Goal: Information Seeking & Learning: Learn about a topic

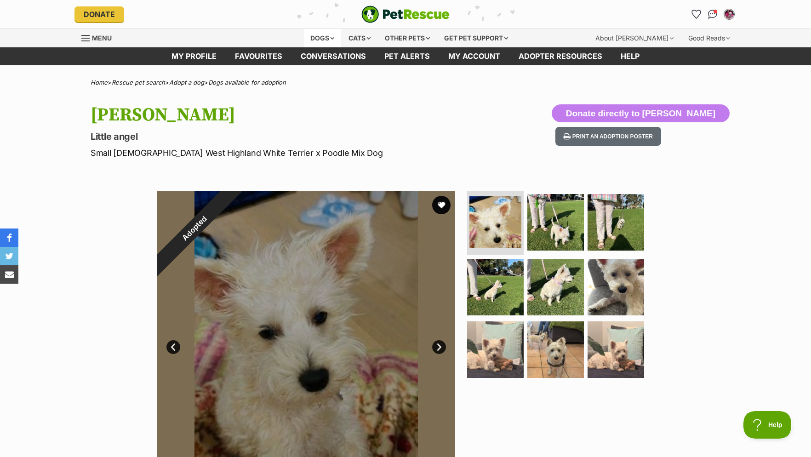
click at [328, 36] on div "Dogs" at bounding box center [322, 38] width 37 height 18
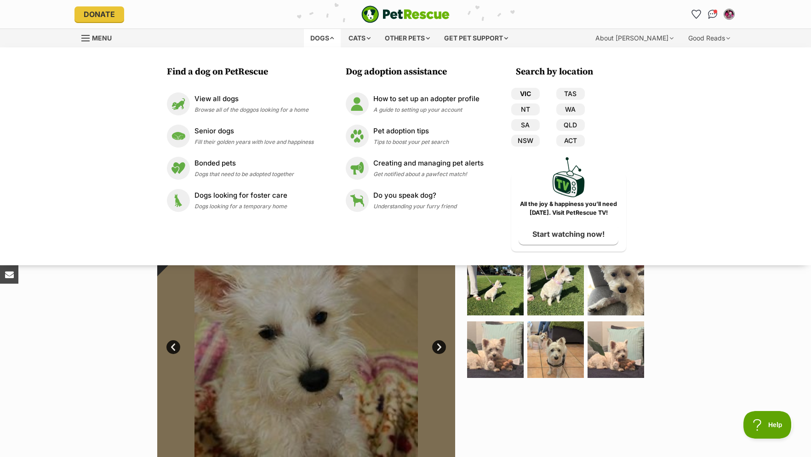
click at [521, 91] on link "VIC" at bounding box center [525, 94] width 29 height 12
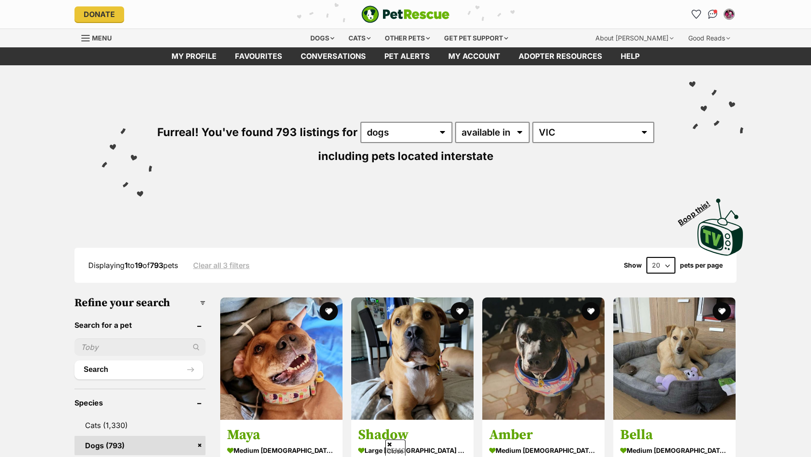
scroll to position [336, 0]
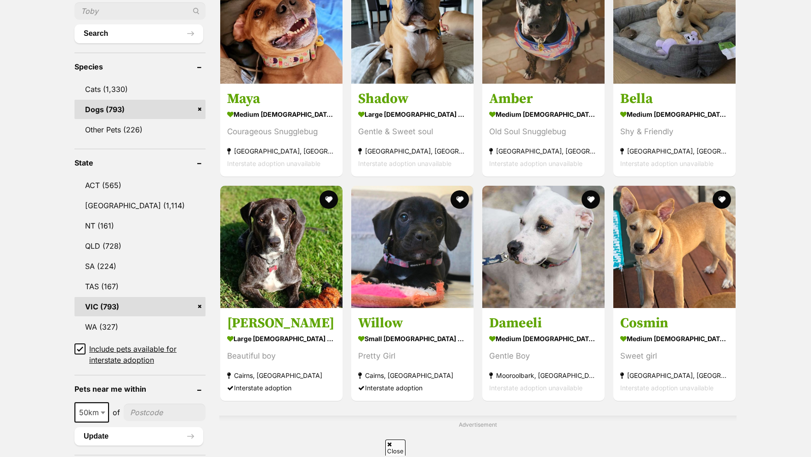
click at [102, 314] on link "VIC (793)" at bounding box center [139, 306] width 131 height 19
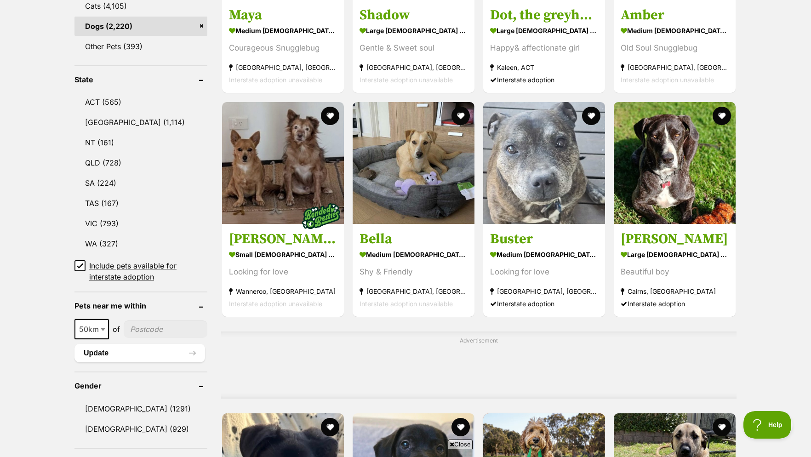
scroll to position [610, 0]
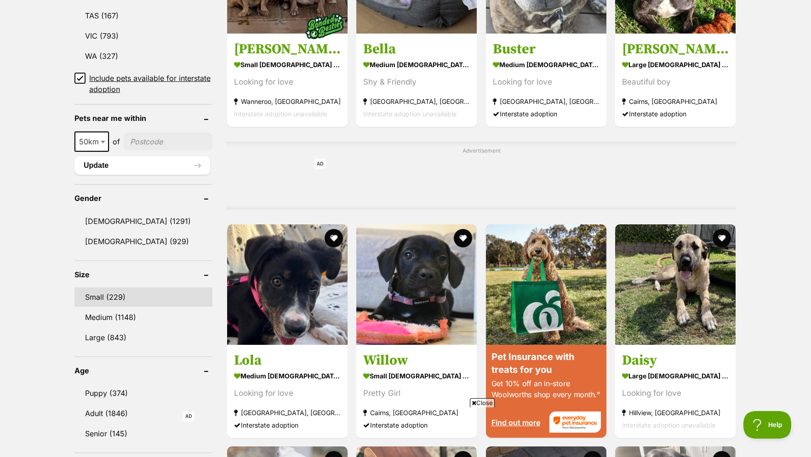
click at [118, 305] on link "Small (229)" at bounding box center [143, 296] width 138 height 19
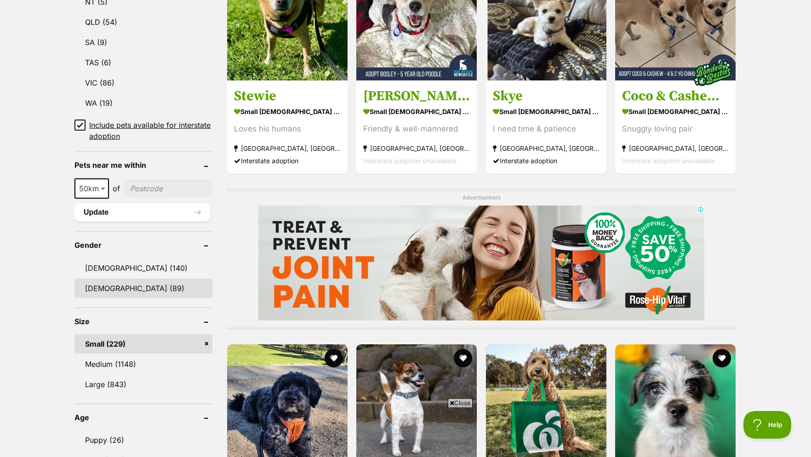
click at [108, 294] on link "Female (89)" at bounding box center [143, 288] width 138 height 19
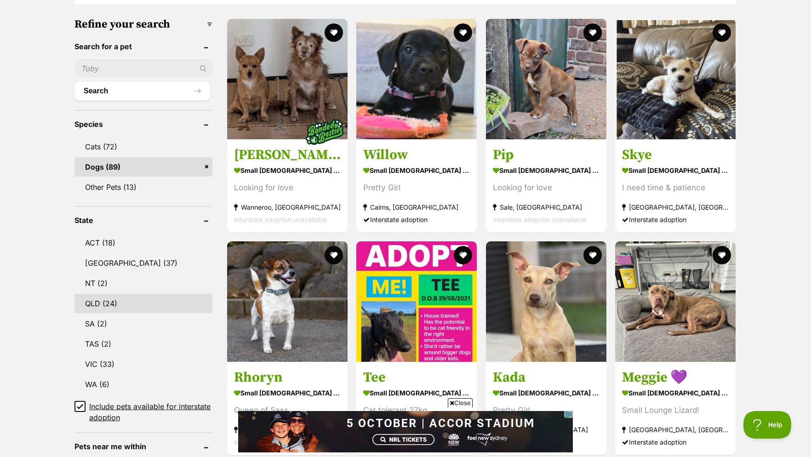
scroll to position [328, 0]
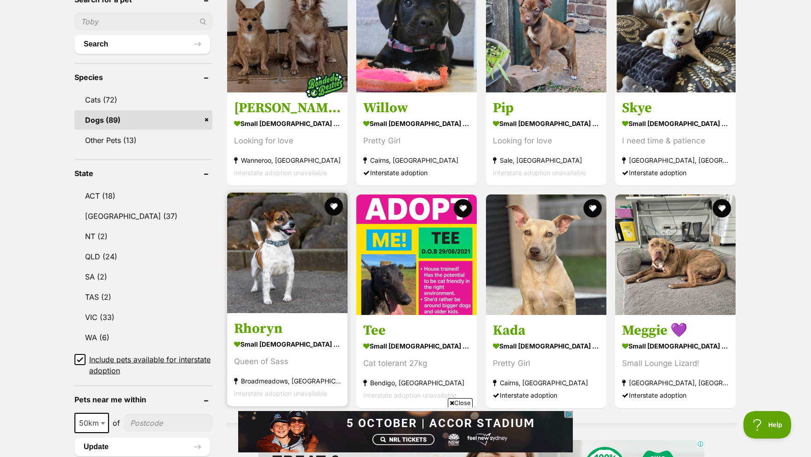
click at [283, 348] on strong "small female Dog" at bounding box center [287, 343] width 107 height 13
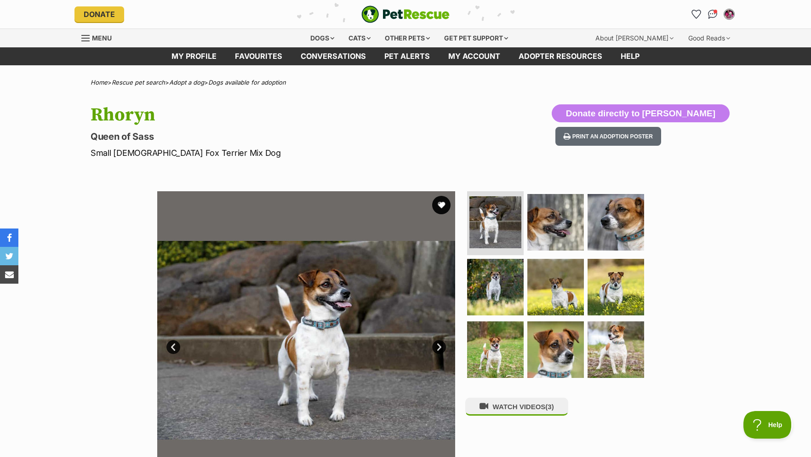
click at [437, 354] on link "Next" at bounding box center [439, 347] width 14 height 14
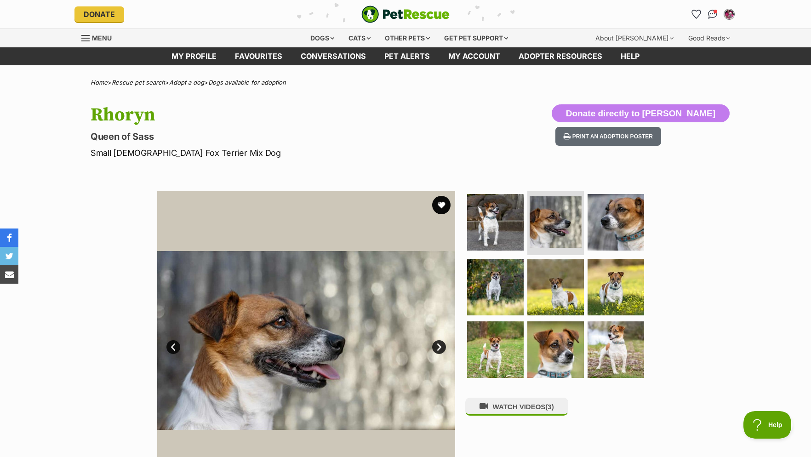
click at [437, 354] on link "Next" at bounding box center [439, 347] width 14 height 14
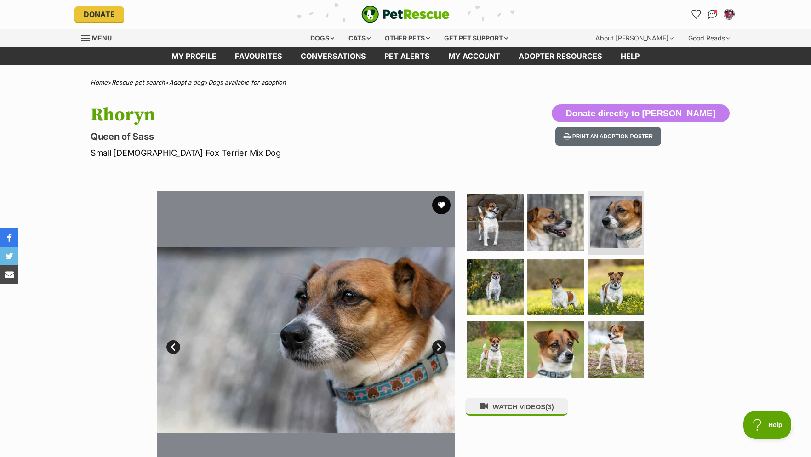
click at [437, 354] on link "Next" at bounding box center [439, 347] width 14 height 14
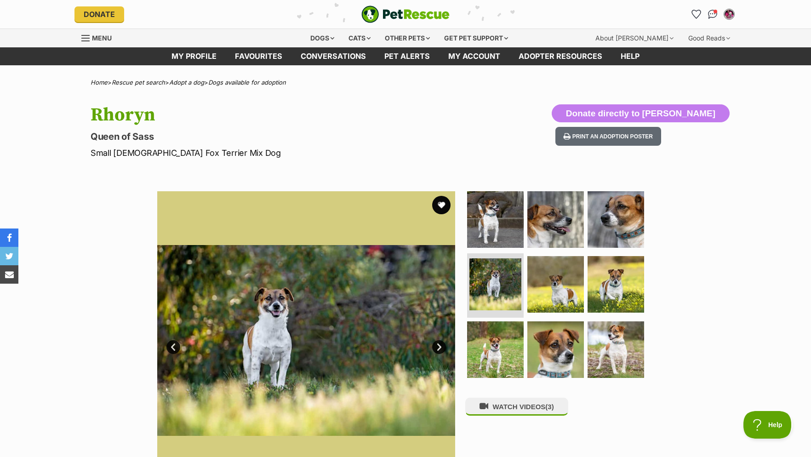
click at [437, 354] on link "Next" at bounding box center [439, 347] width 14 height 14
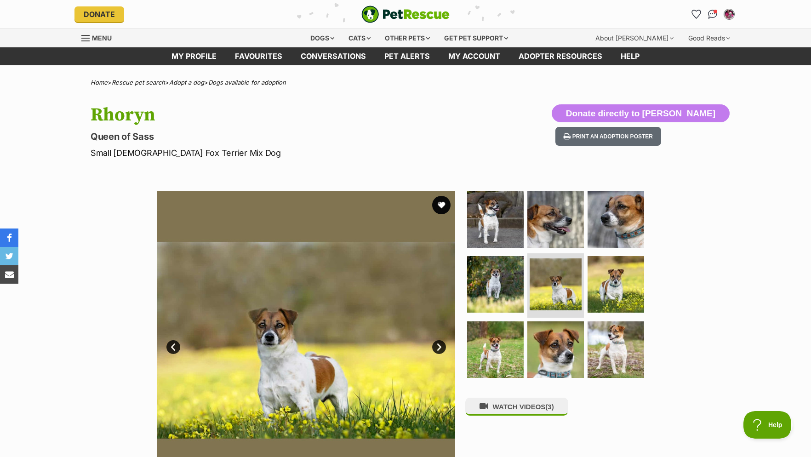
click at [437, 354] on link "Next" at bounding box center [439, 347] width 14 height 14
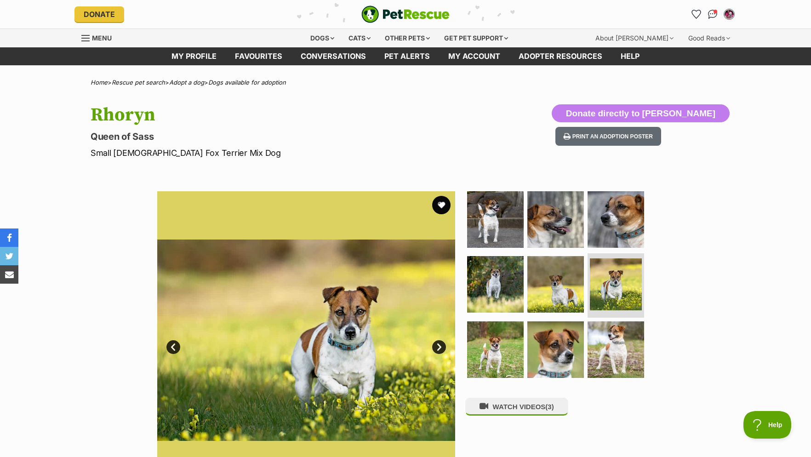
click at [437, 354] on link "Next" at bounding box center [439, 347] width 14 height 14
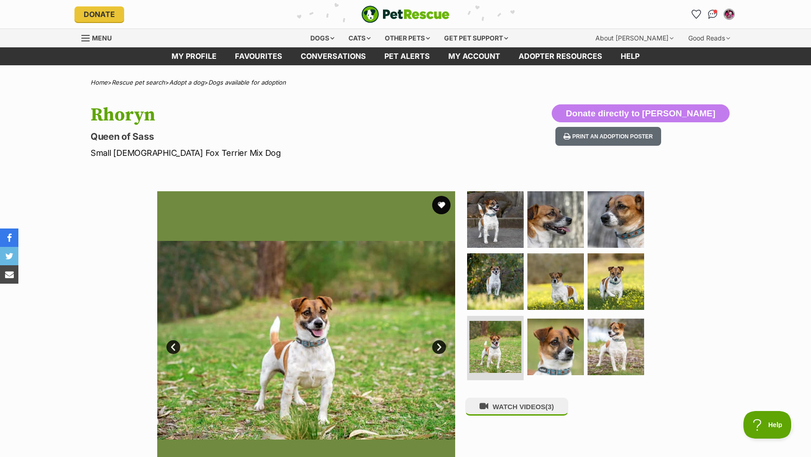
click at [437, 354] on link "Next" at bounding box center [439, 347] width 14 height 14
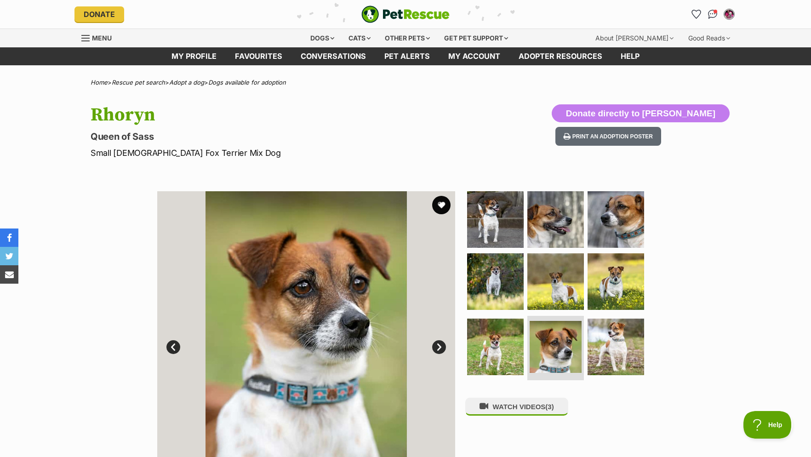
click at [437, 354] on link "Next" at bounding box center [439, 347] width 14 height 14
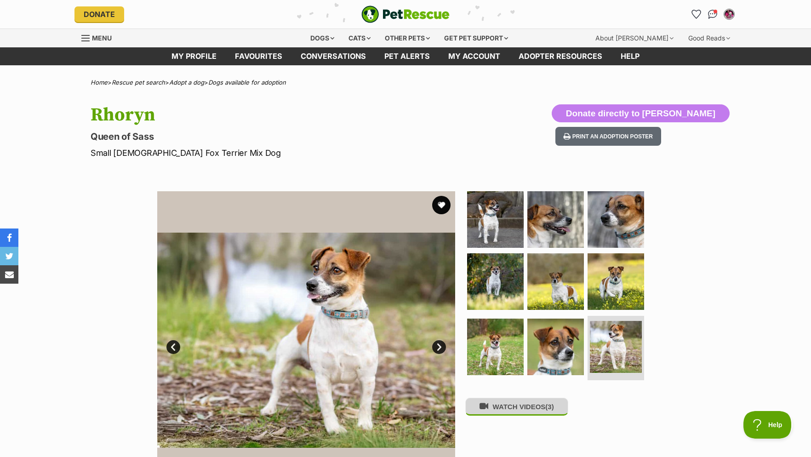
click at [511, 410] on button "WATCH VIDEOS (3)" at bounding box center [516, 407] width 103 height 18
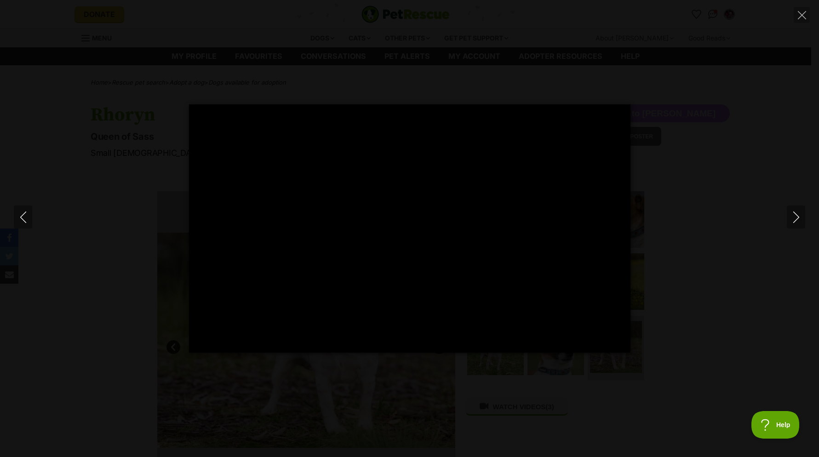
type input "100.00"
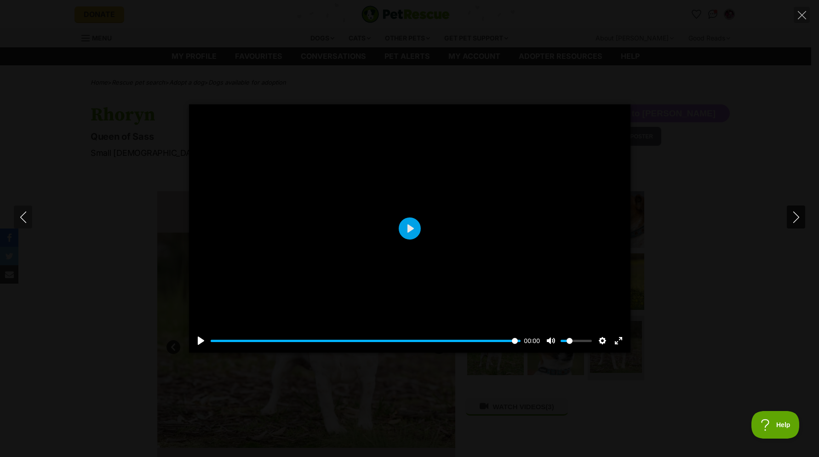
click at [798, 215] on icon "Next" at bounding box center [795, 217] width 11 height 11
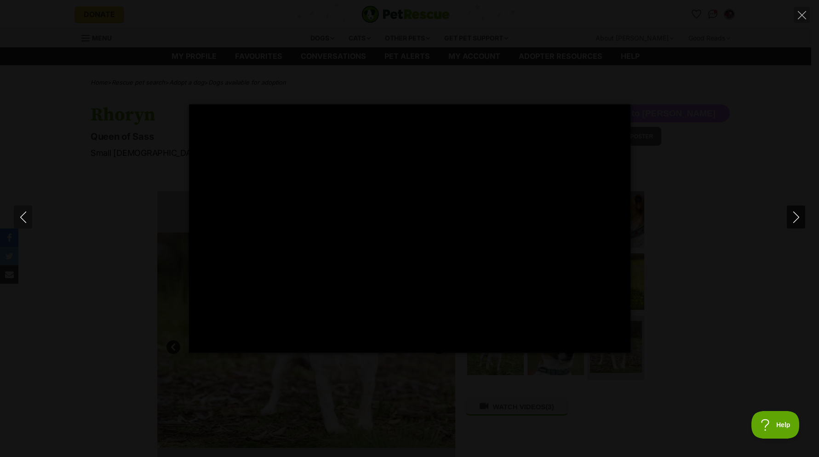
type input "100.00"
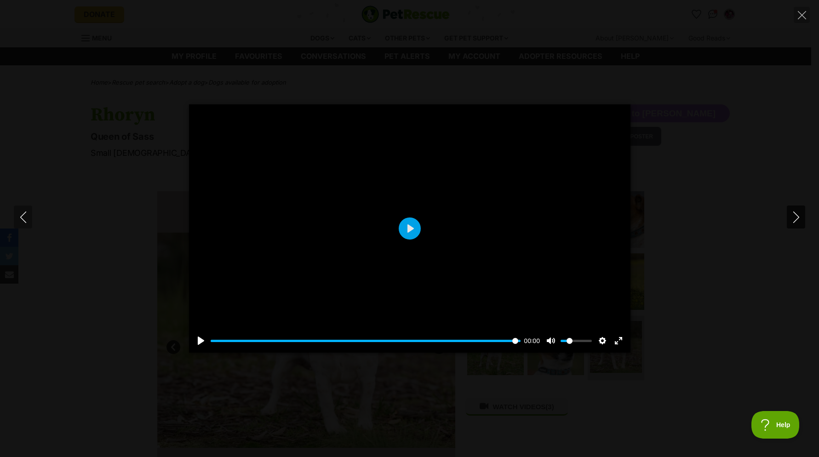
click at [795, 220] on icon "Next" at bounding box center [795, 217] width 11 height 11
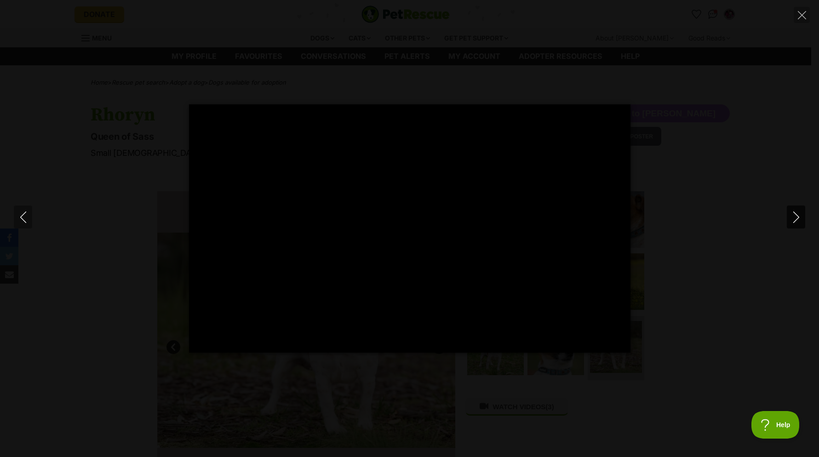
type input "100.00"
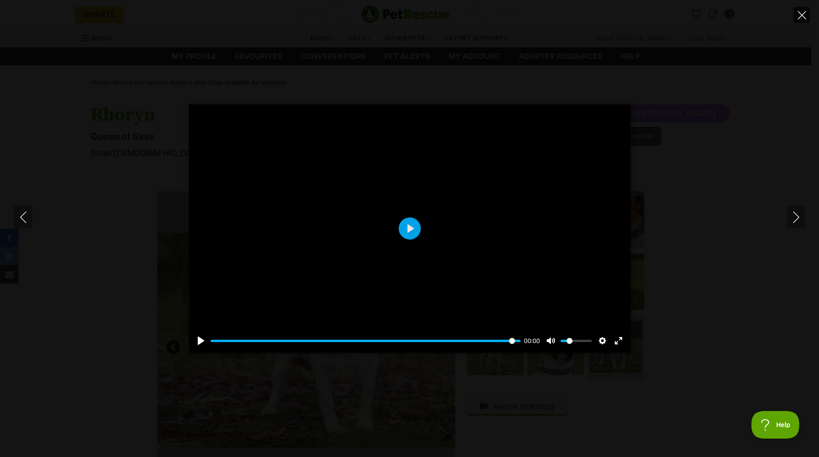
click at [803, 11] on icon "Close" at bounding box center [802, 15] width 8 height 8
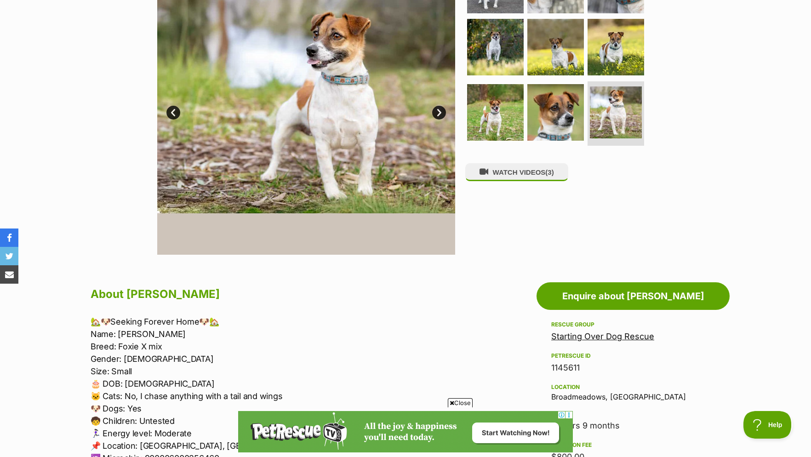
scroll to position [188, 0]
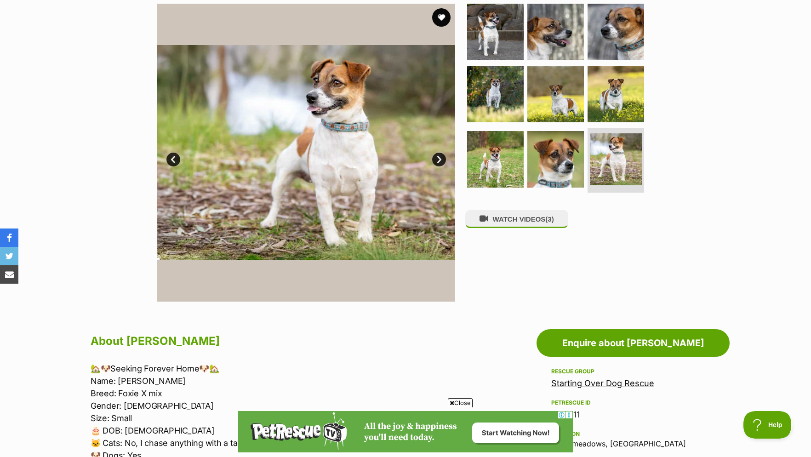
click at [437, 166] on link "Next" at bounding box center [439, 160] width 14 height 14
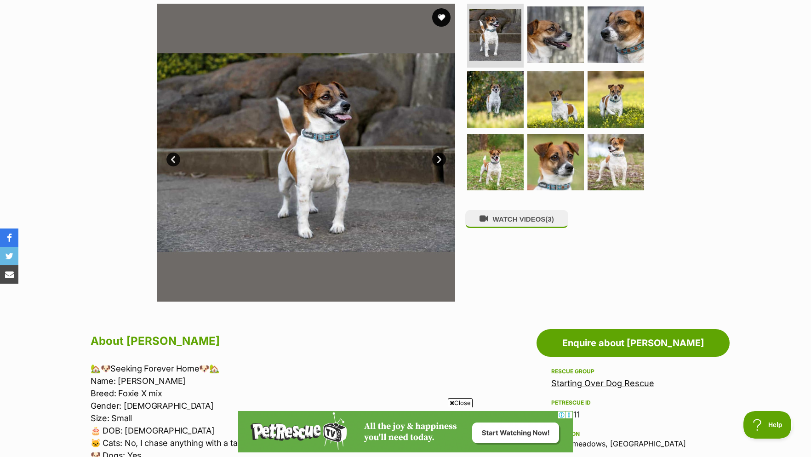
click at [437, 166] on link "Next" at bounding box center [439, 160] width 14 height 14
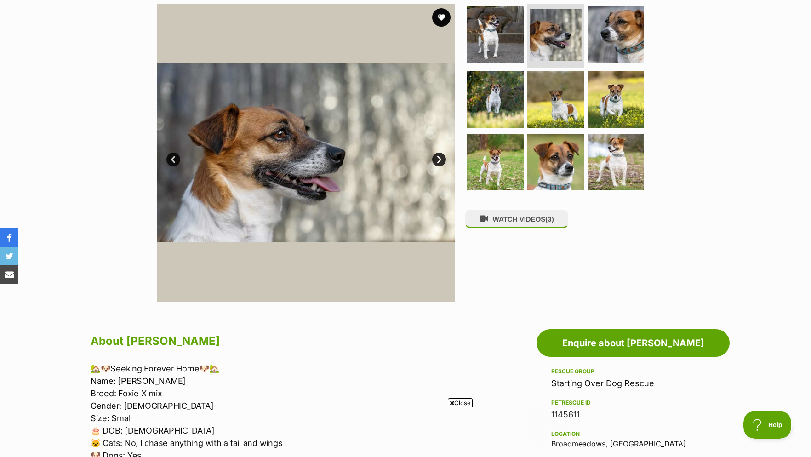
click at [436, 166] on link "Next" at bounding box center [439, 160] width 14 height 14
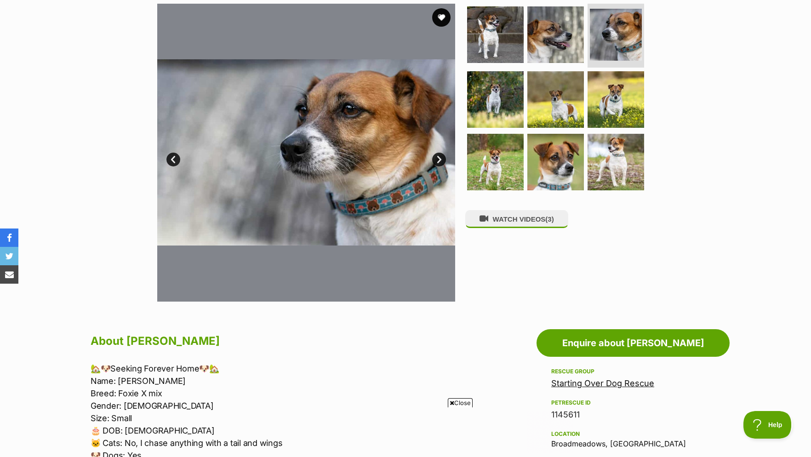
click at [436, 166] on link "Next" at bounding box center [439, 160] width 14 height 14
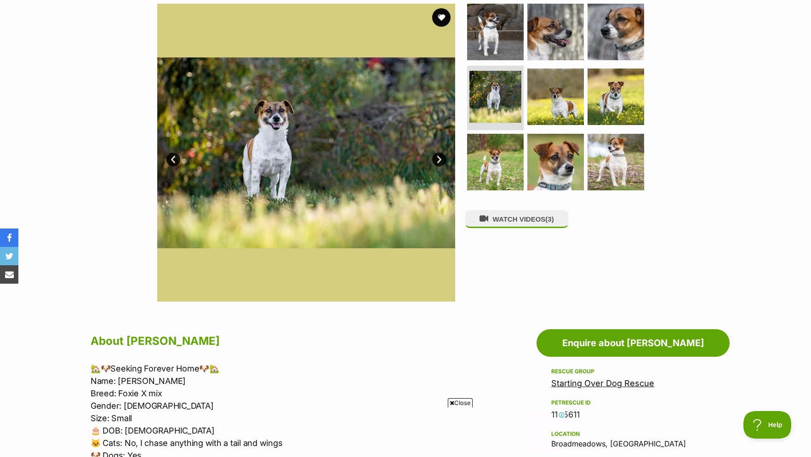
click at [436, 166] on link "Next" at bounding box center [439, 160] width 14 height 14
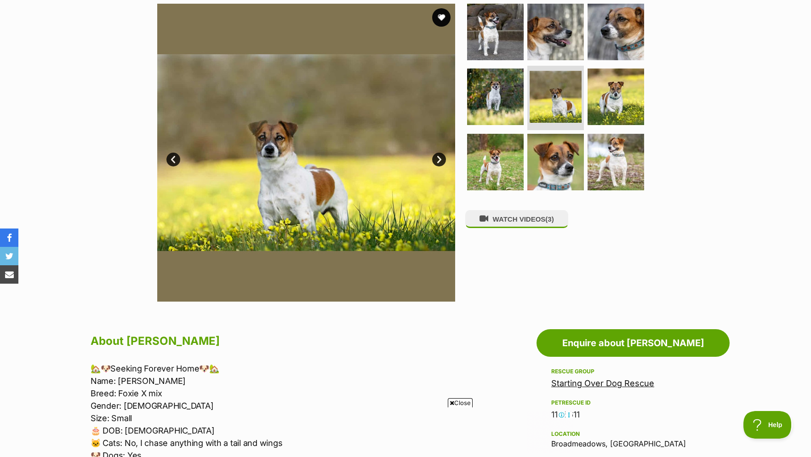
click at [436, 166] on link "Next" at bounding box center [439, 160] width 14 height 14
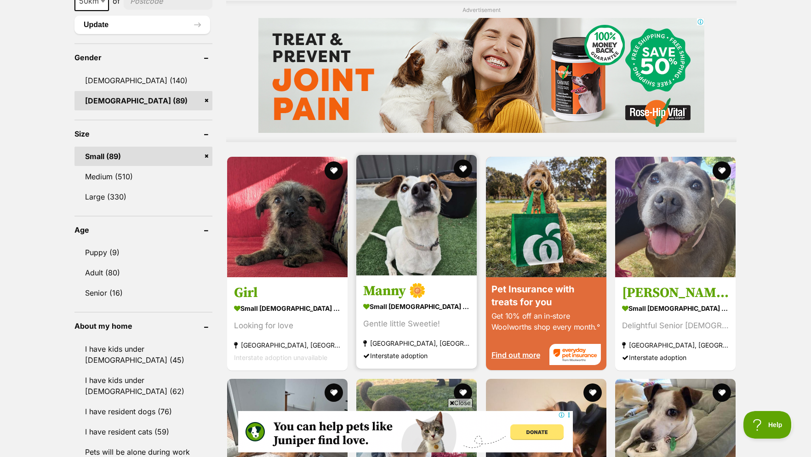
scroll to position [844, 0]
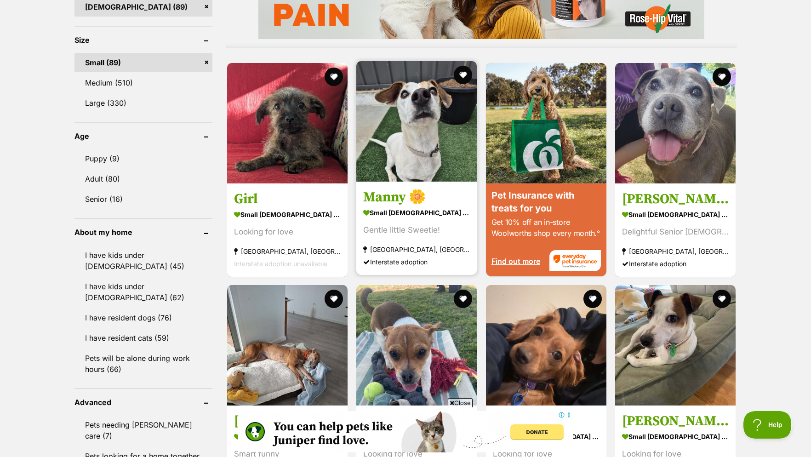
click at [421, 167] on img at bounding box center [416, 121] width 120 height 120
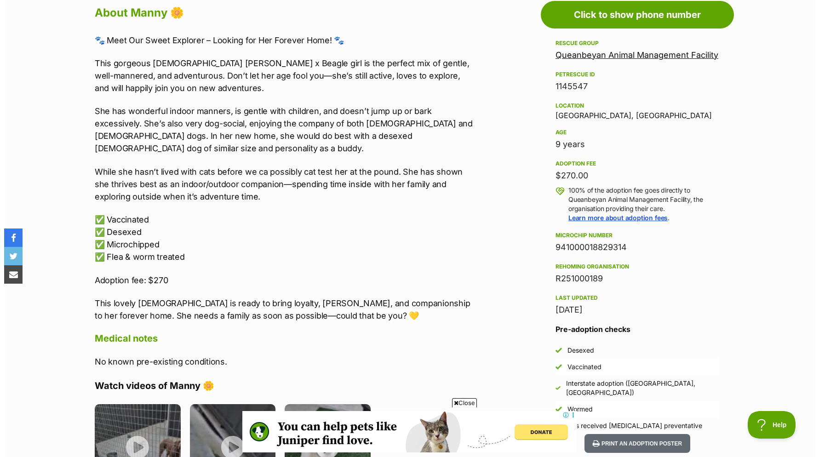
scroll to position [610, 0]
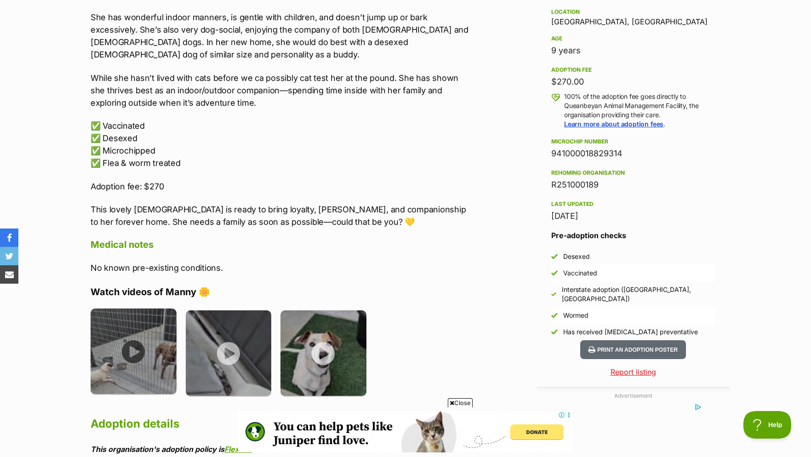
click at [130, 351] on img at bounding box center [134, 352] width 86 height 86
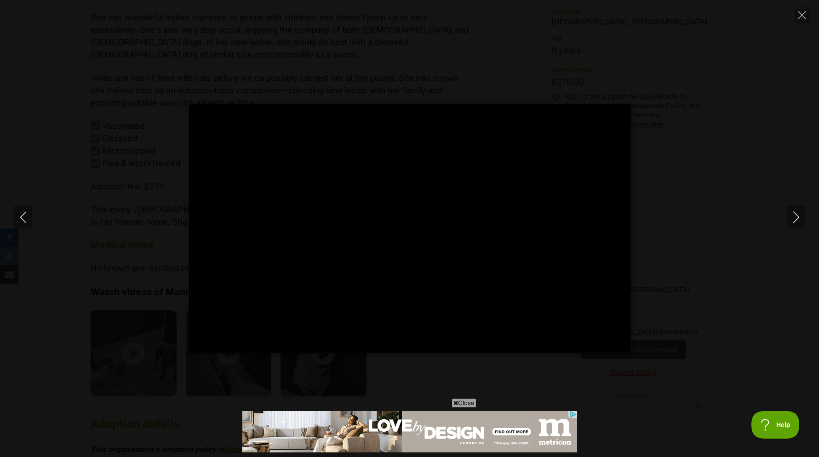
scroll to position [0, 0]
click at [794, 222] on icon "Next" at bounding box center [796, 217] width 6 height 11
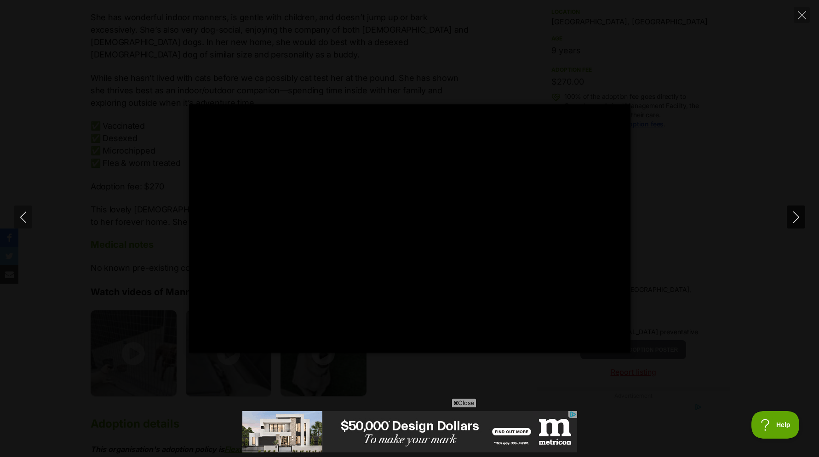
type input "57.23"
click at [796, 217] on icon "Next" at bounding box center [795, 217] width 11 height 11
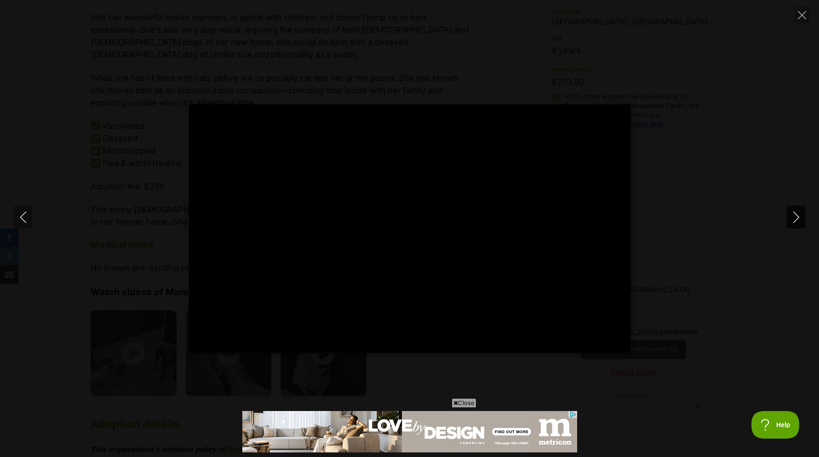
type input "34.15"
type input "100.00"
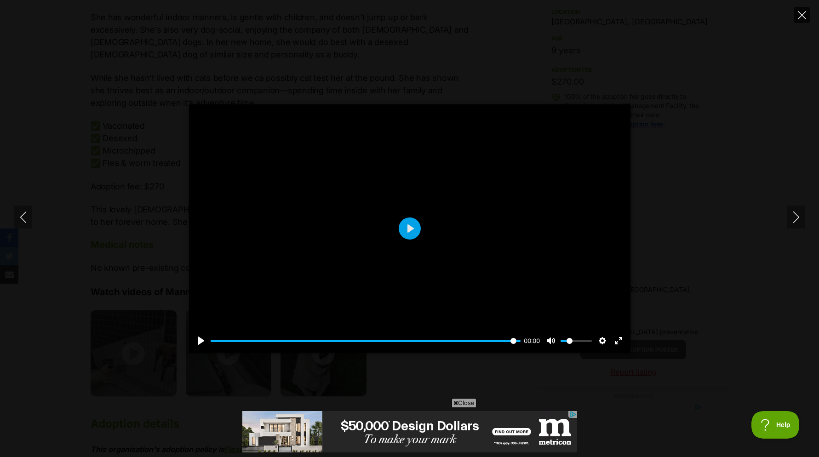
click at [805, 12] on icon "Close" at bounding box center [802, 15] width 8 height 8
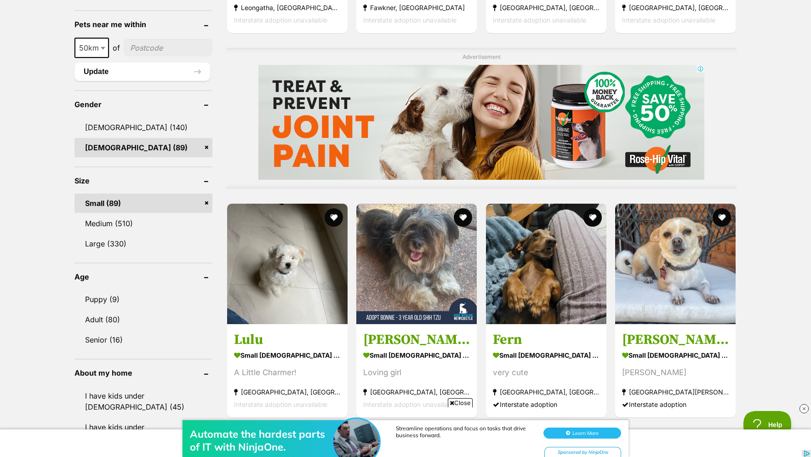
scroll to position [844, 0]
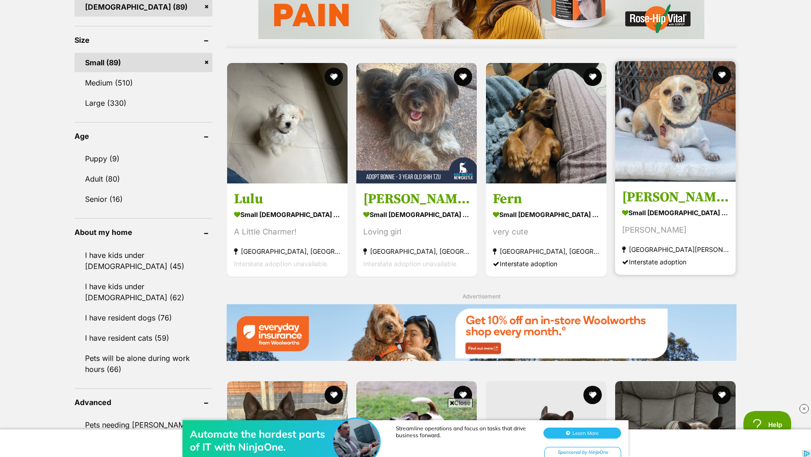
click at [704, 115] on img at bounding box center [675, 121] width 120 height 120
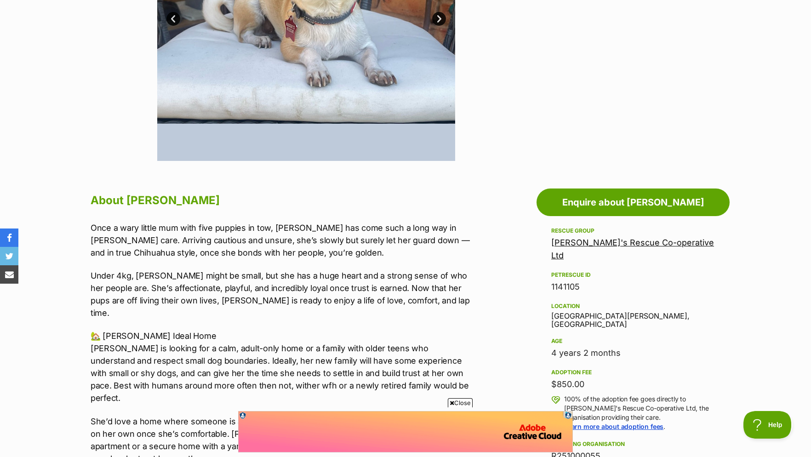
scroll to position [188, 0]
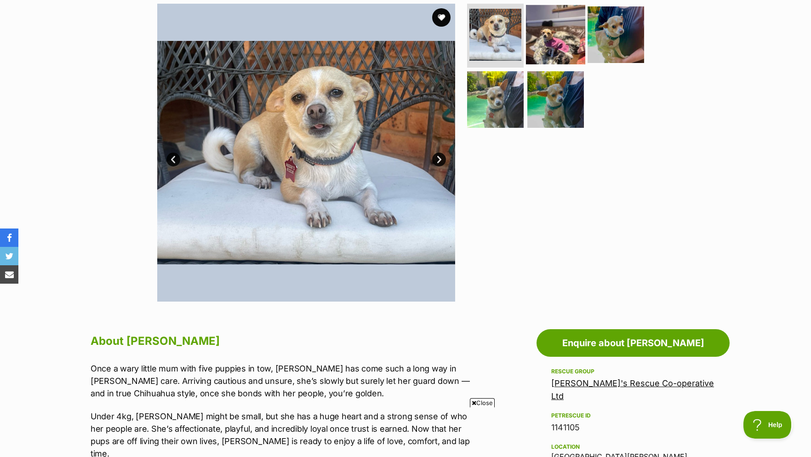
click at [549, 46] on img at bounding box center [555, 34] width 59 height 59
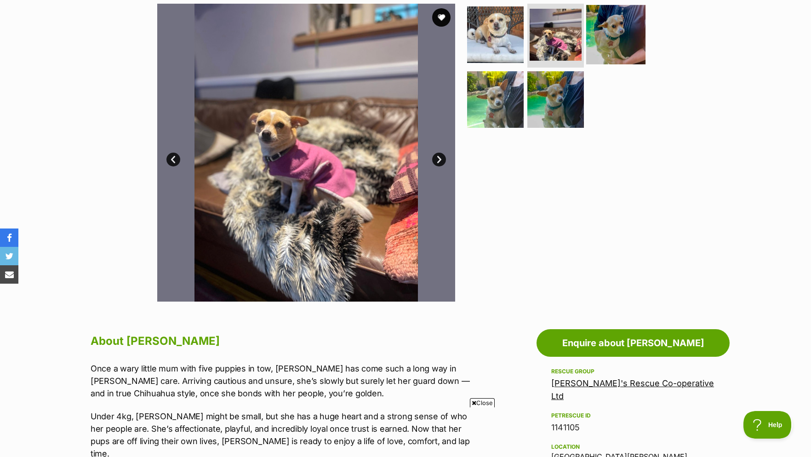
click at [611, 38] on img at bounding box center [615, 34] width 59 height 59
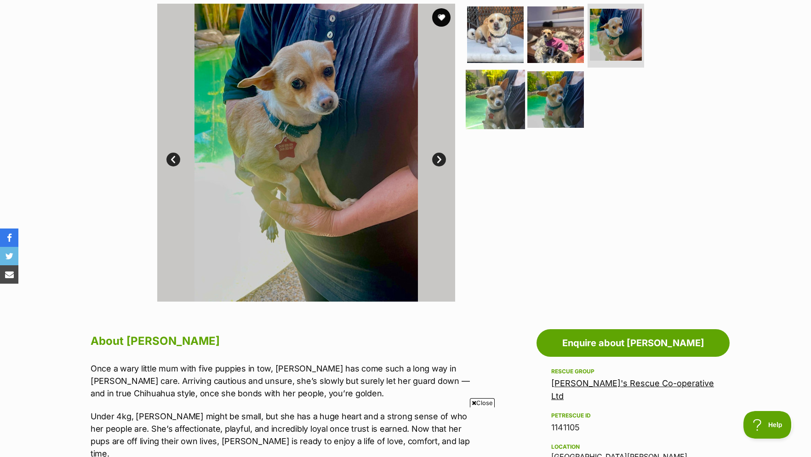
click at [510, 97] on img at bounding box center [495, 99] width 59 height 59
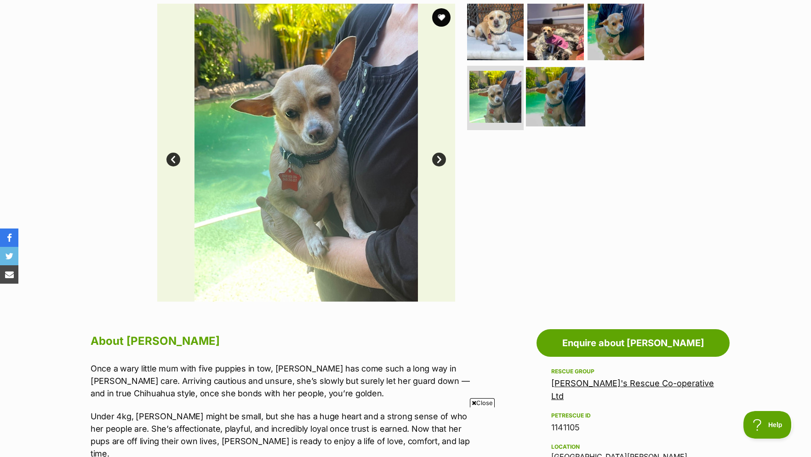
click at [541, 107] on img at bounding box center [555, 96] width 59 height 59
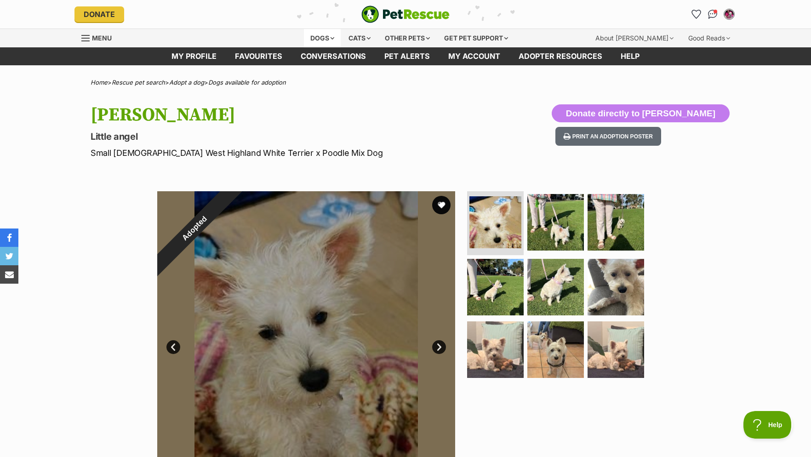
click at [320, 38] on div "Dogs" at bounding box center [322, 38] width 37 height 18
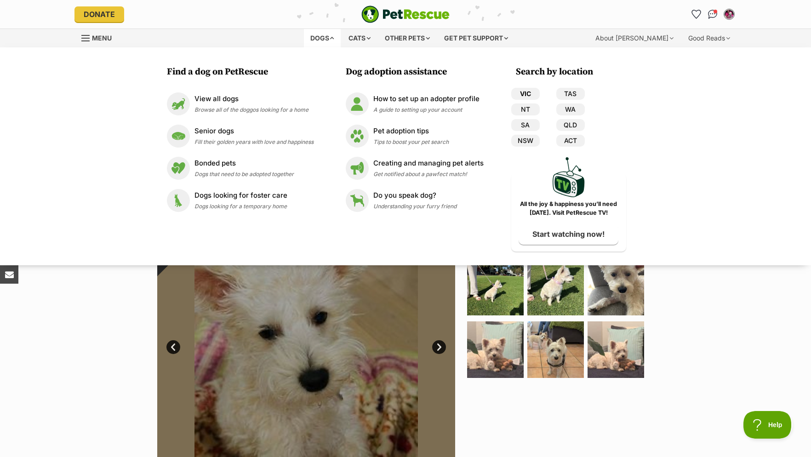
click at [532, 92] on link "VIC" at bounding box center [525, 94] width 29 height 12
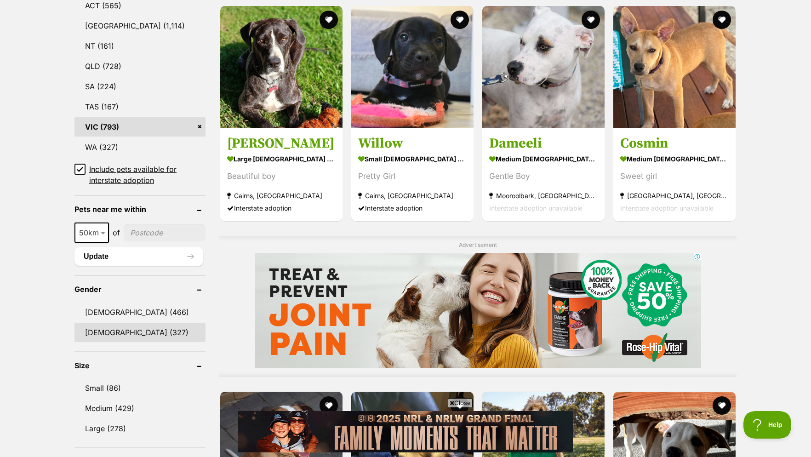
click at [120, 338] on link "[DEMOGRAPHIC_DATA] (327)" at bounding box center [139, 332] width 131 height 19
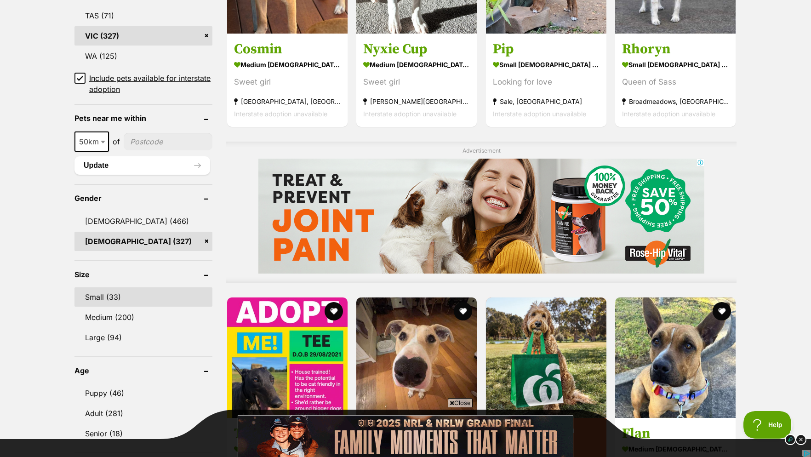
click at [114, 300] on link "Small (33)" at bounding box center [143, 296] width 138 height 19
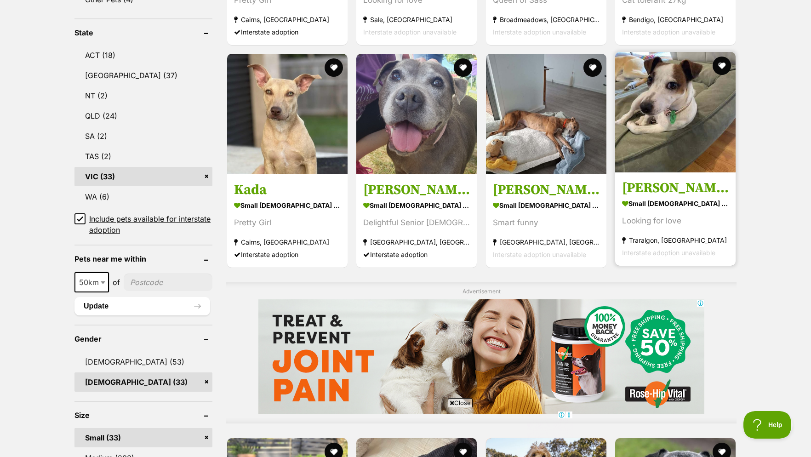
click at [647, 209] on strong "small female Dog" at bounding box center [675, 203] width 107 height 13
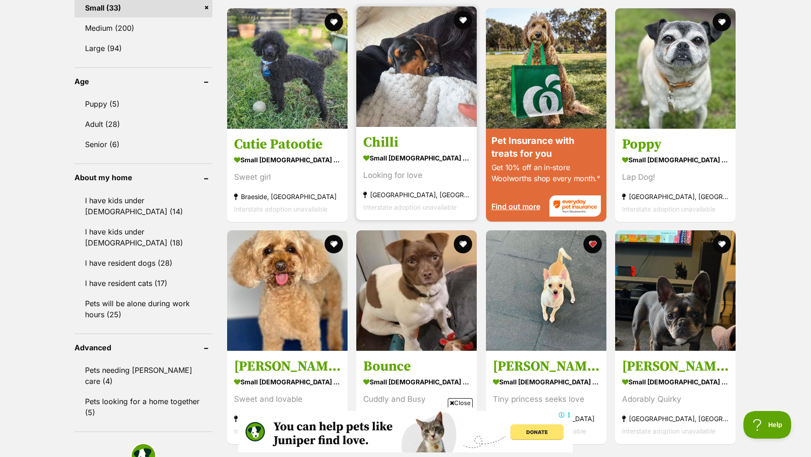
scroll to position [993, 0]
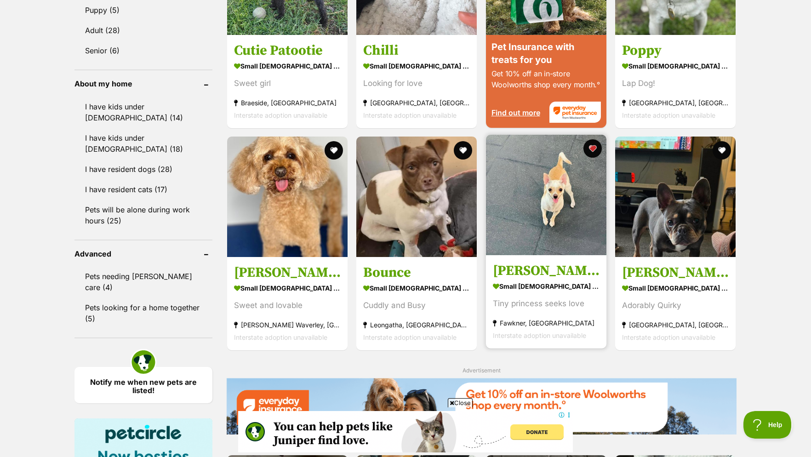
click at [552, 189] on img at bounding box center [546, 195] width 120 height 120
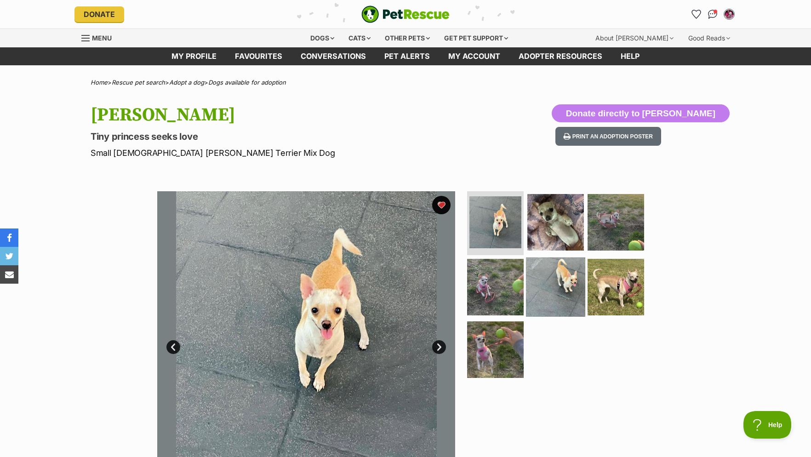
click at [544, 283] on img at bounding box center [555, 286] width 59 height 59
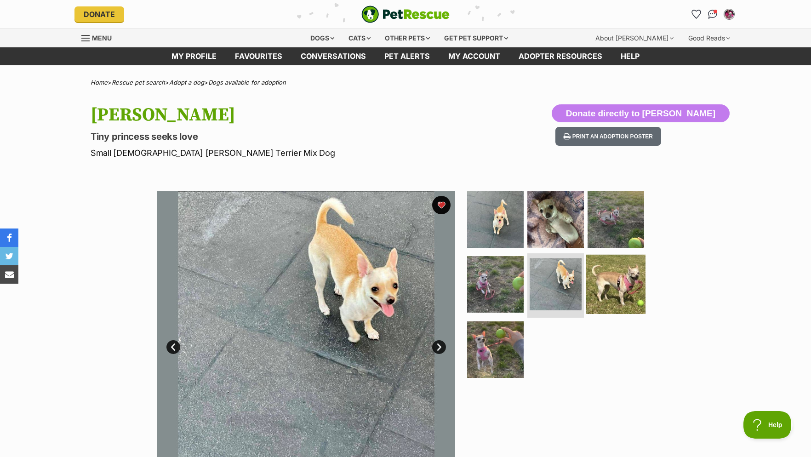
click at [608, 280] on img at bounding box center [615, 284] width 59 height 59
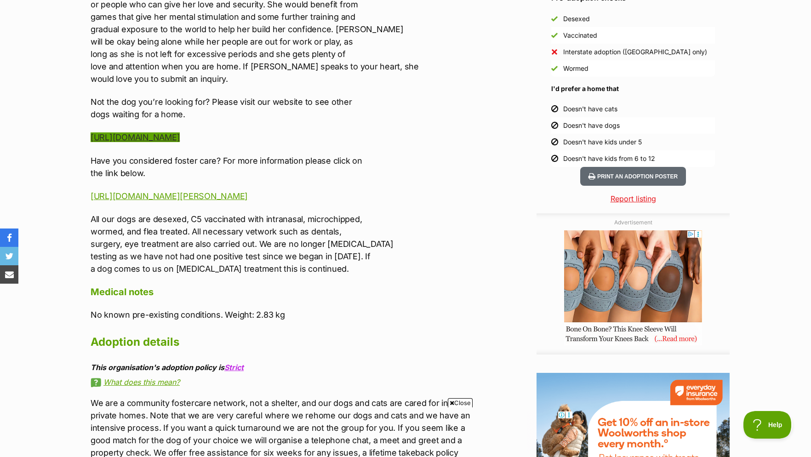
click at [167, 142] on link "[URL][DOMAIN_NAME]" at bounding box center [135, 137] width 89 height 10
